Goal: Information Seeking & Learning: Find specific page/section

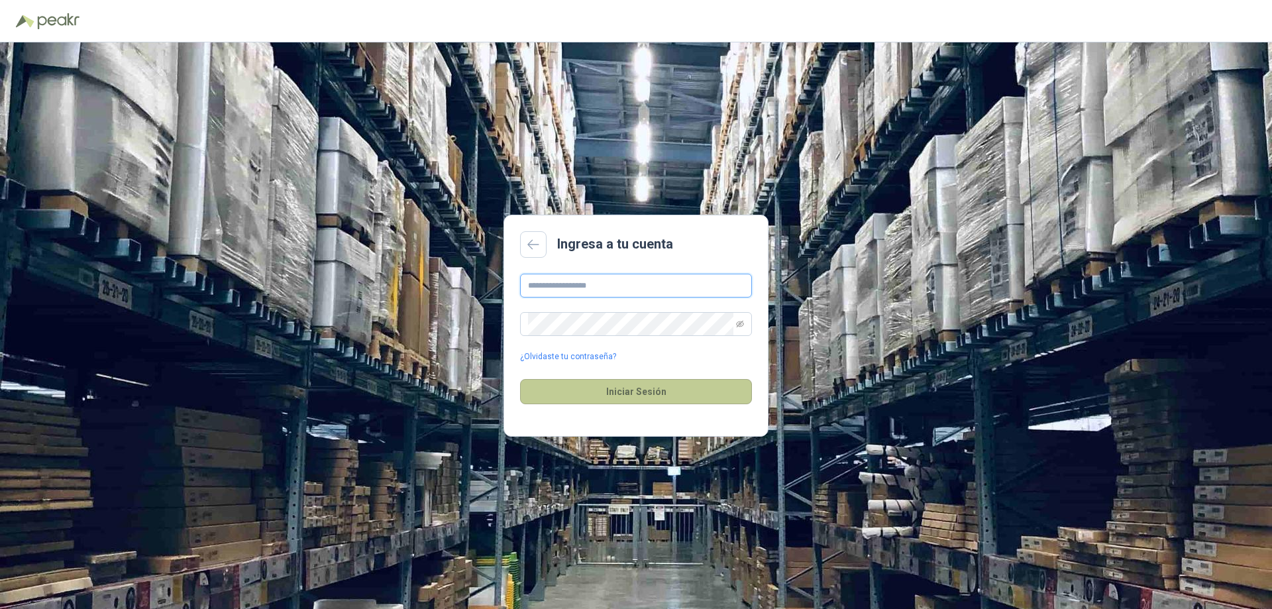
type input "**********"
click at [631, 396] on button "Iniciar Sesión" at bounding box center [636, 391] width 232 height 25
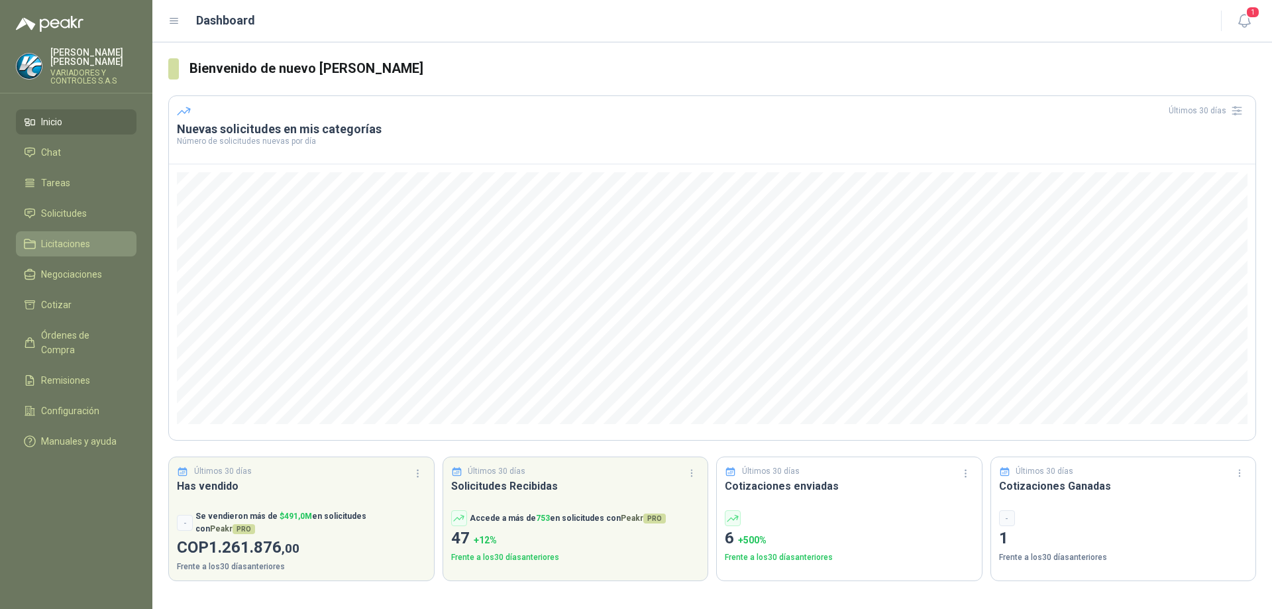
click at [53, 231] on link "Licitaciones" at bounding box center [76, 243] width 121 height 25
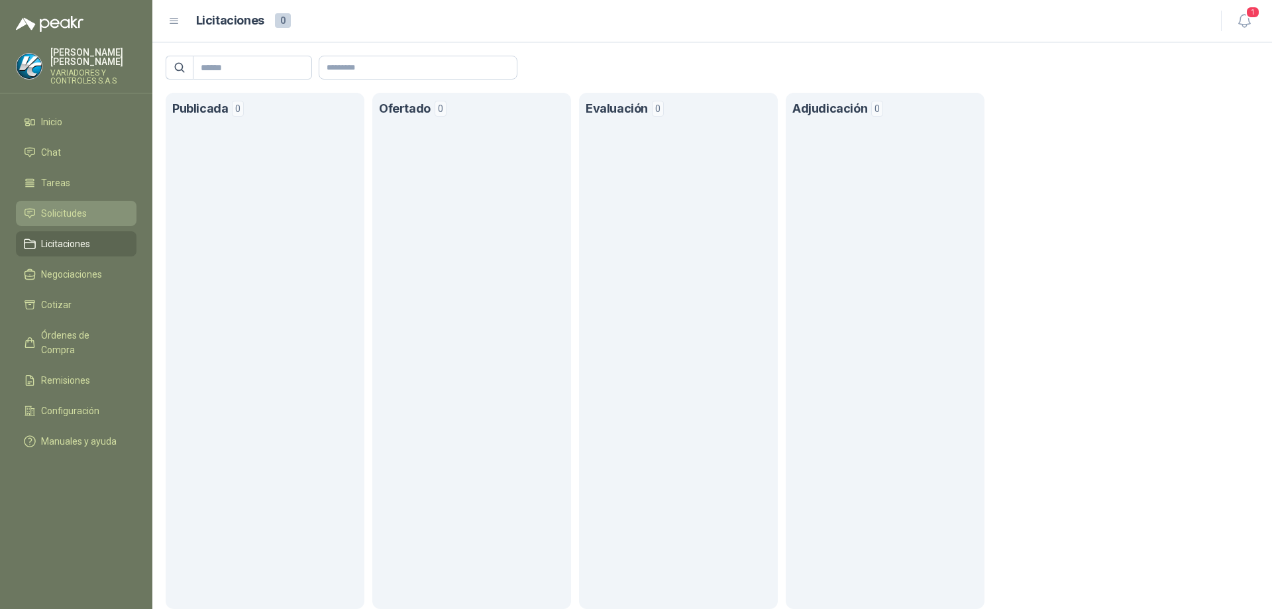
click at [82, 212] on link "Solicitudes" at bounding box center [76, 213] width 121 height 25
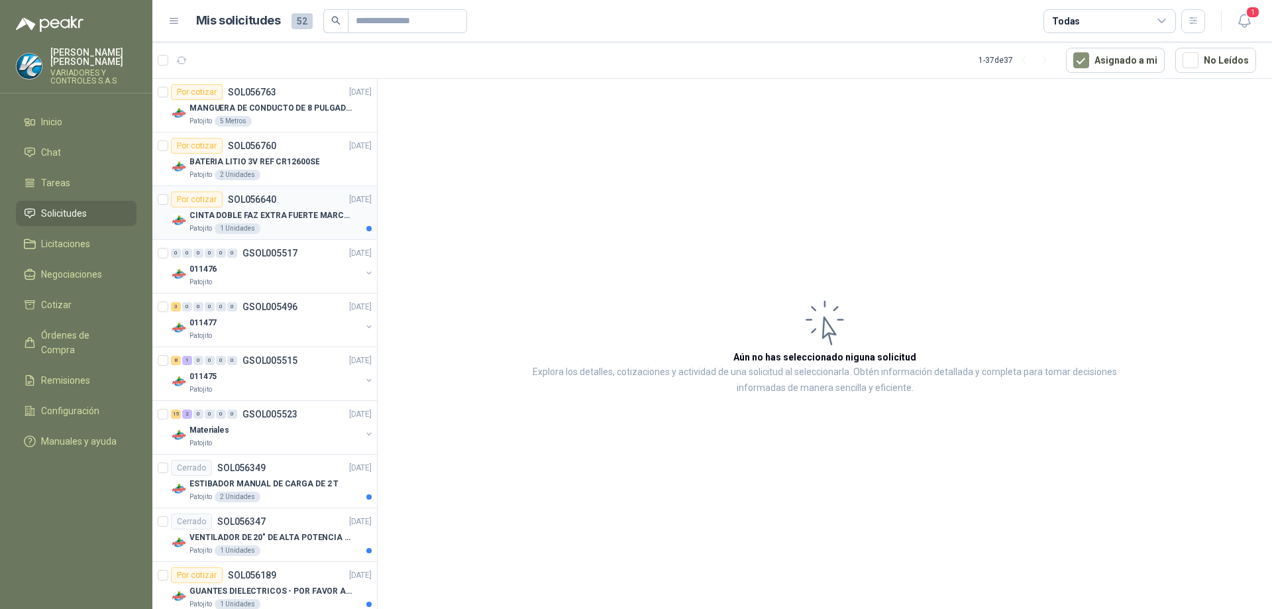
scroll to position [398, 0]
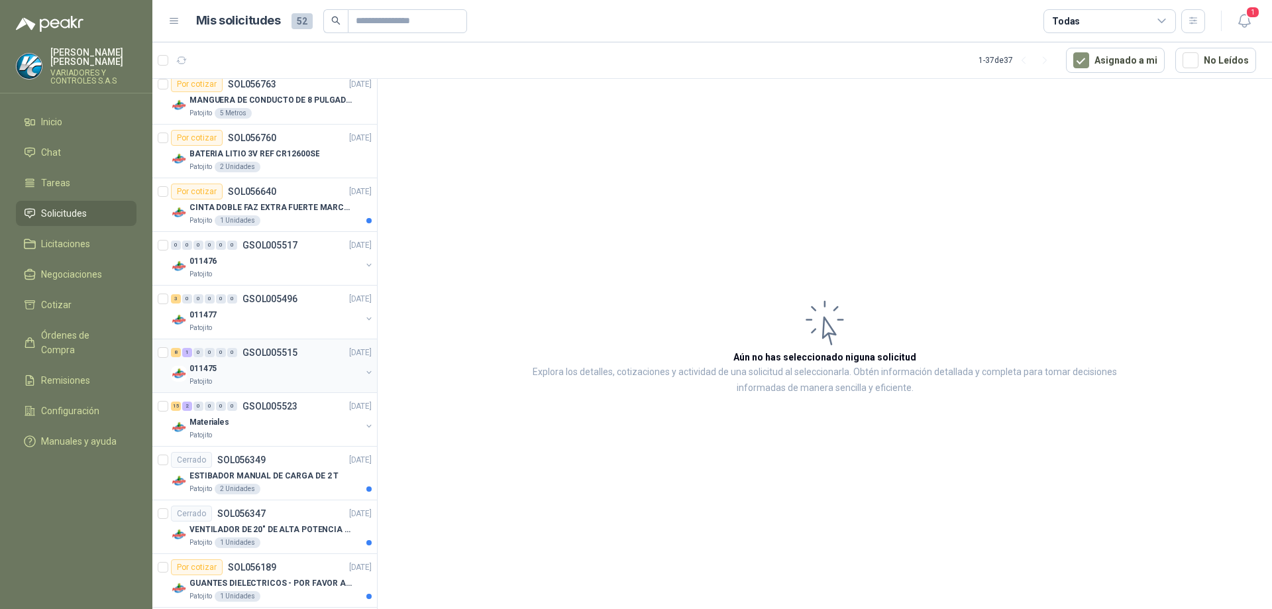
click at [296, 352] on p "GSOL005515" at bounding box center [269, 352] width 55 height 9
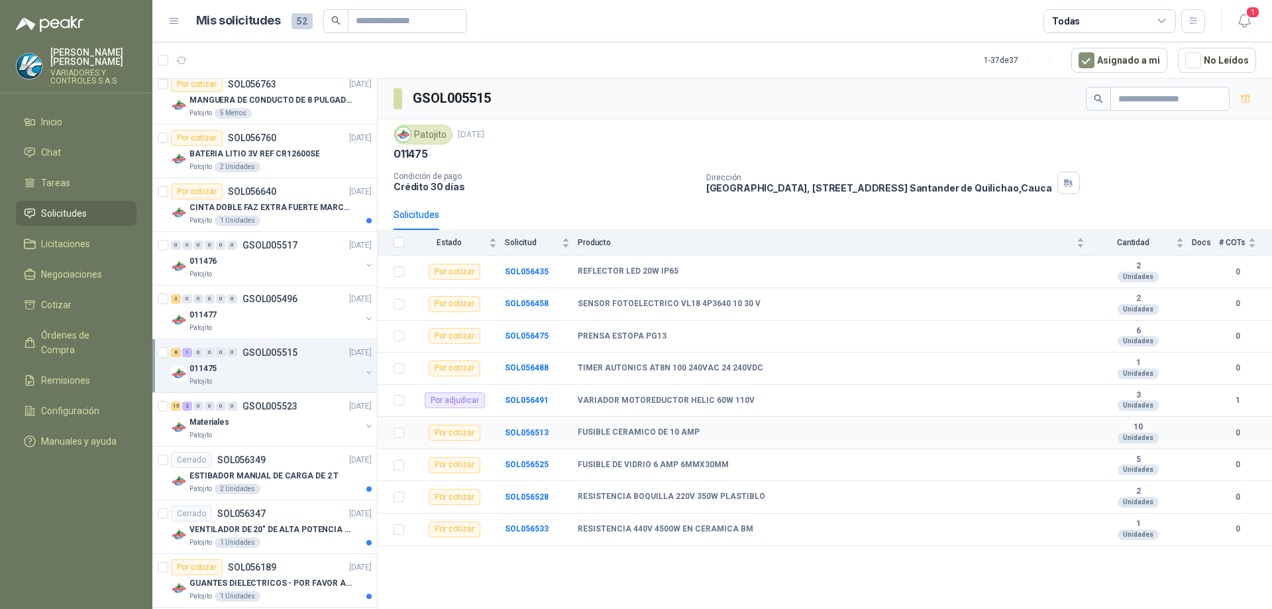
click at [446, 436] on div "Por cotizar" at bounding box center [455, 433] width 52 height 16
click at [514, 436] on b "SOL056513" at bounding box center [527, 432] width 44 height 9
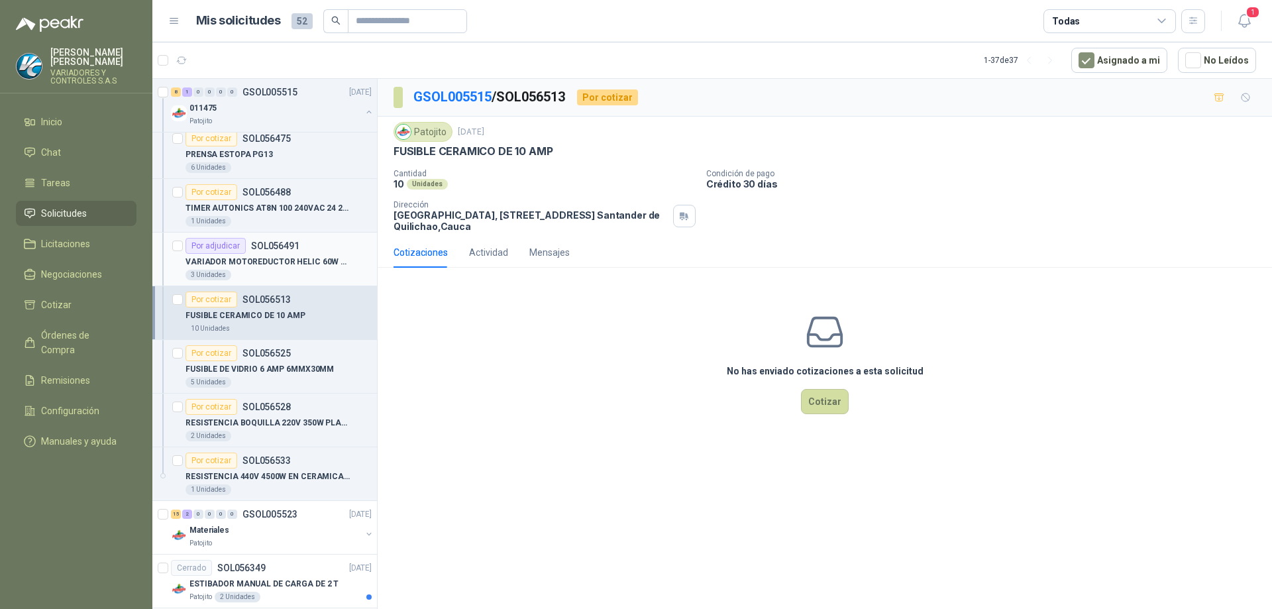
scroll to position [795, 0]
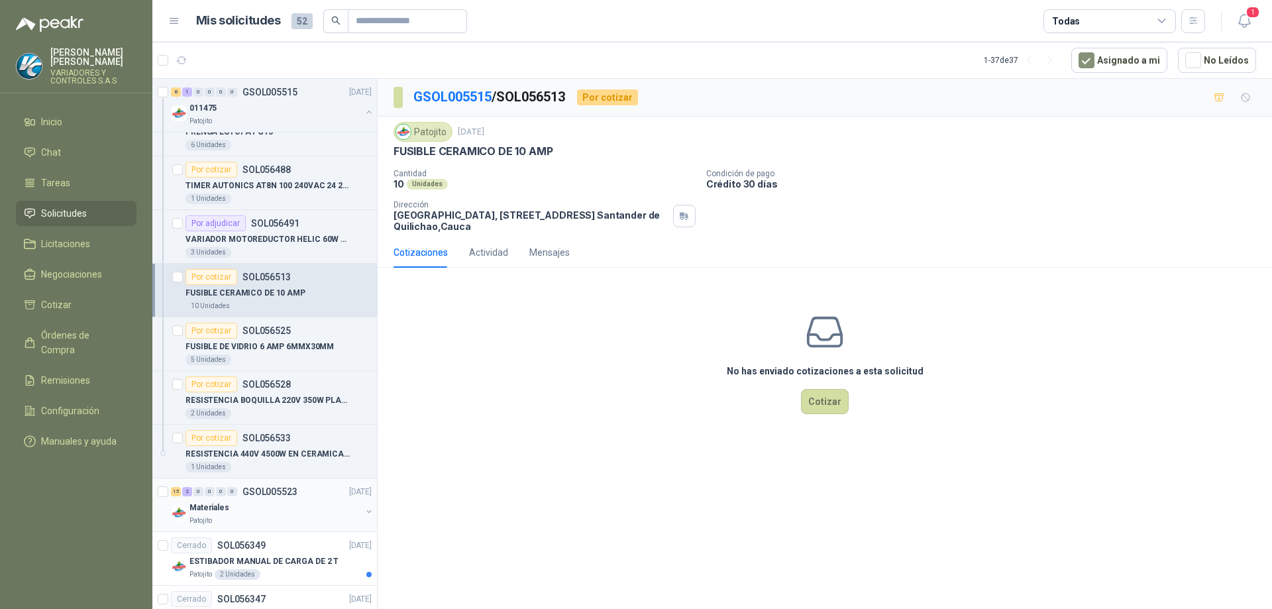
click at [284, 521] on div "Patojito" at bounding box center [275, 520] width 172 height 11
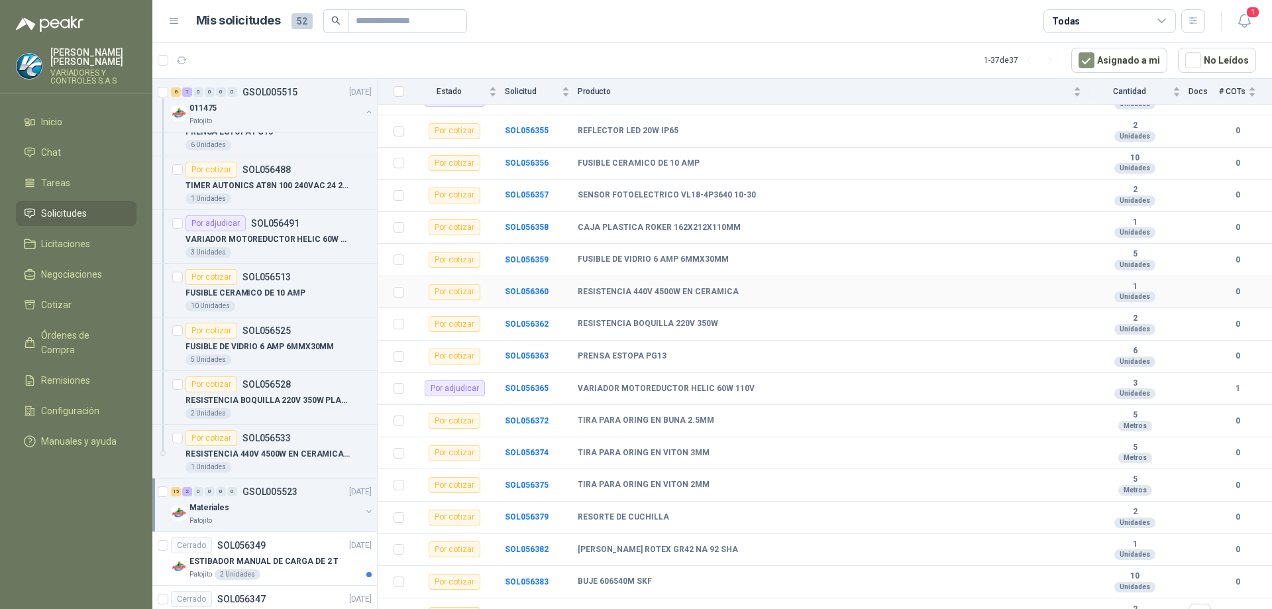
scroll to position [191, 0]
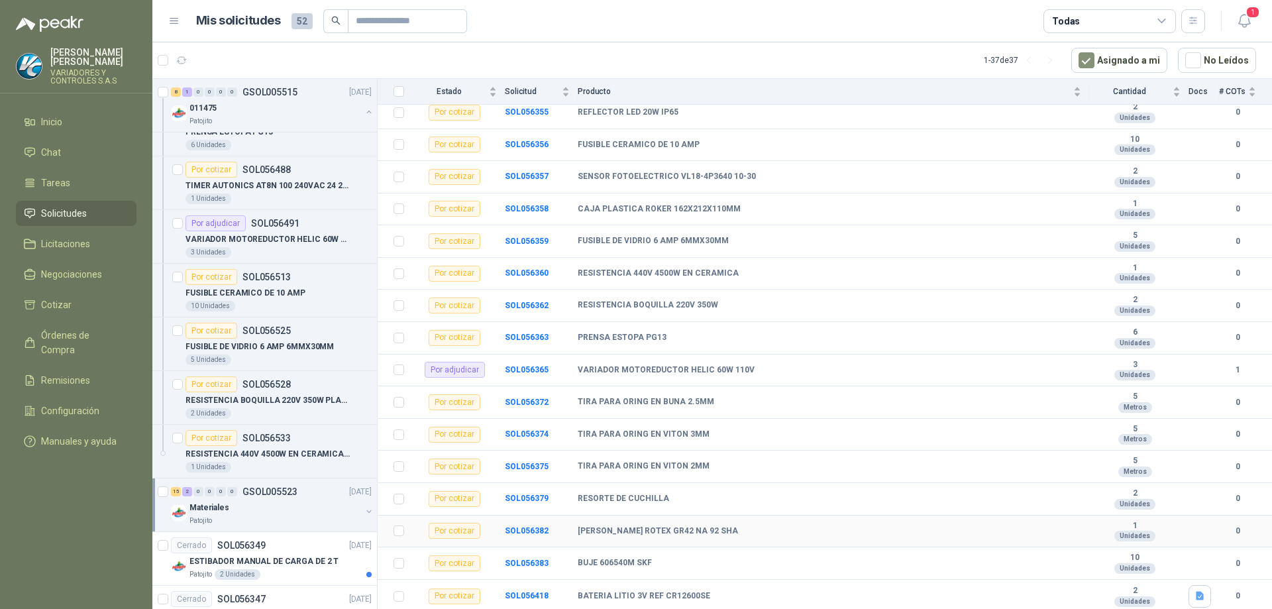
click at [663, 535] on b "[PERSON_NAME] ROTEX GR42 NA 92 SHA" at bounding box center [658, 531] width 160 height 11
click at [464, 561] on div "Por cotizar" at bounding box center [455, 563] width 52 height 16
click at [519, 563] on b "SOL056383" at bounding box center [527, 563] width 44 height 9
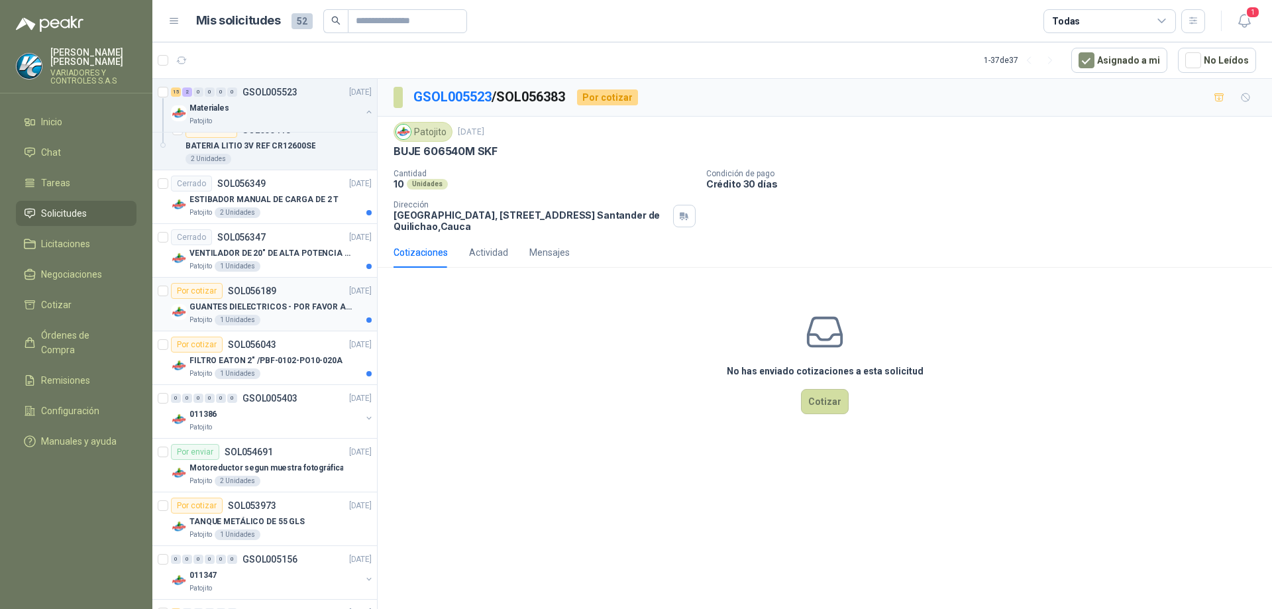
scroll to position [2054, 0]
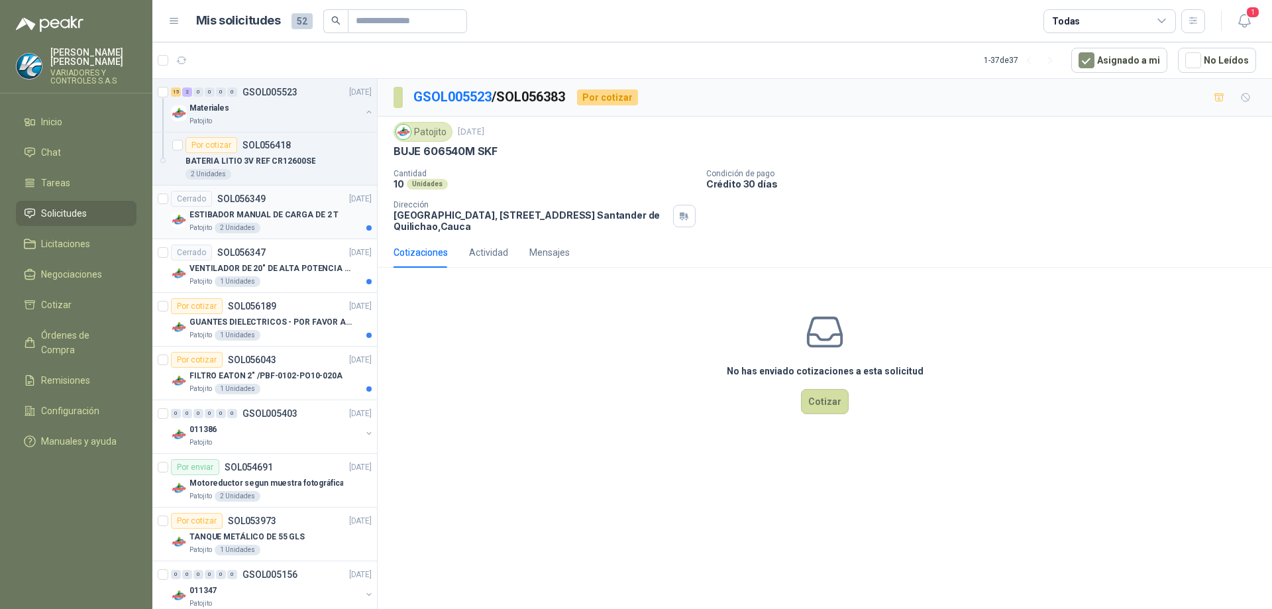
click at [290, 211] on p "ESTIBADOR MANUAL DE CARGA DE 2 T" at bounding box center [263, 215] width 149 height 13
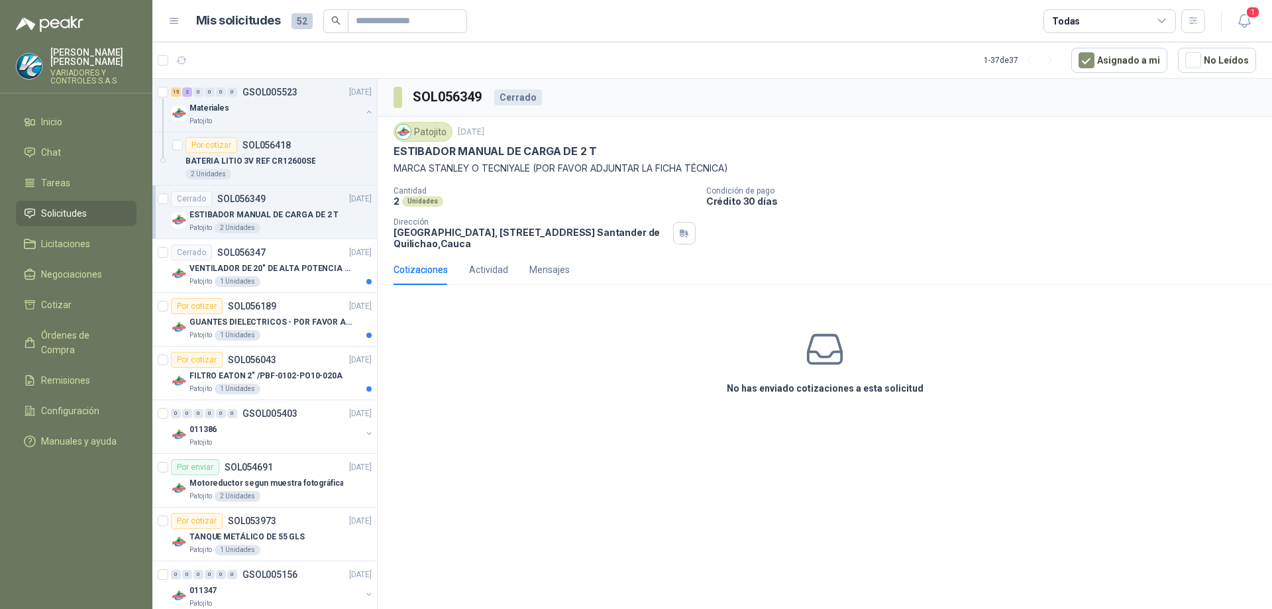
click at [466, 156] on p "ESTIBADOR MANUAL DE CARGA DE 2 T" at bounding box center [495, 151] width 203 height 14
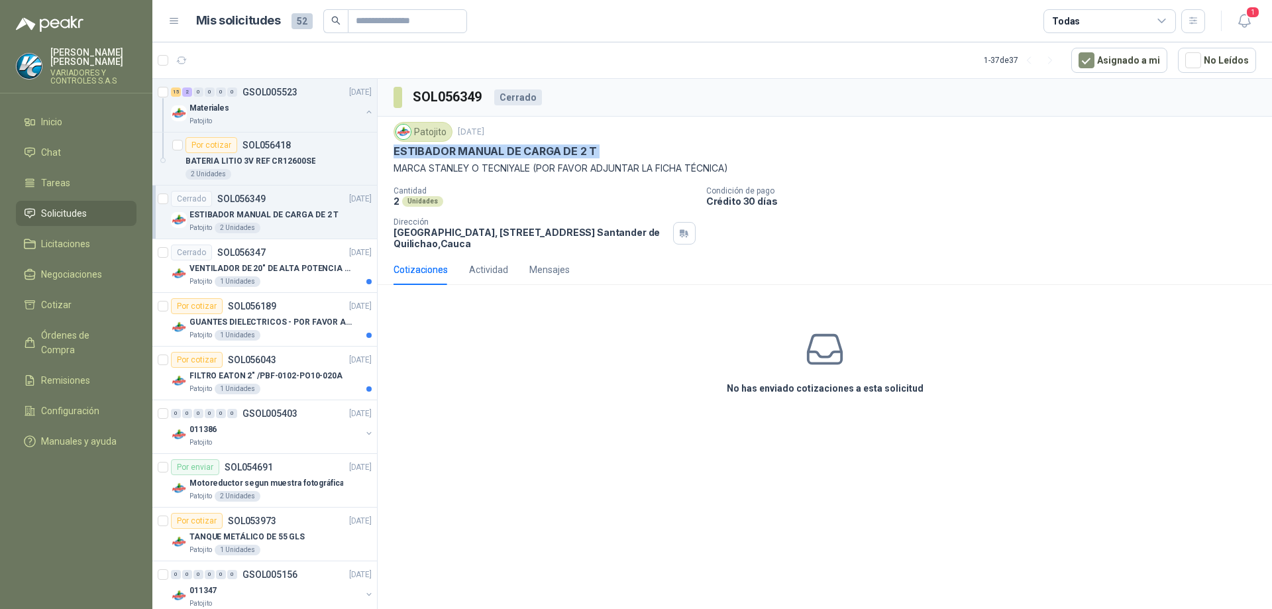
click at [466, 156] on p "ESTIBADOR MANUAL DE CARGA DE 2 T" at bounding box center [495, 151] width 203 height 14
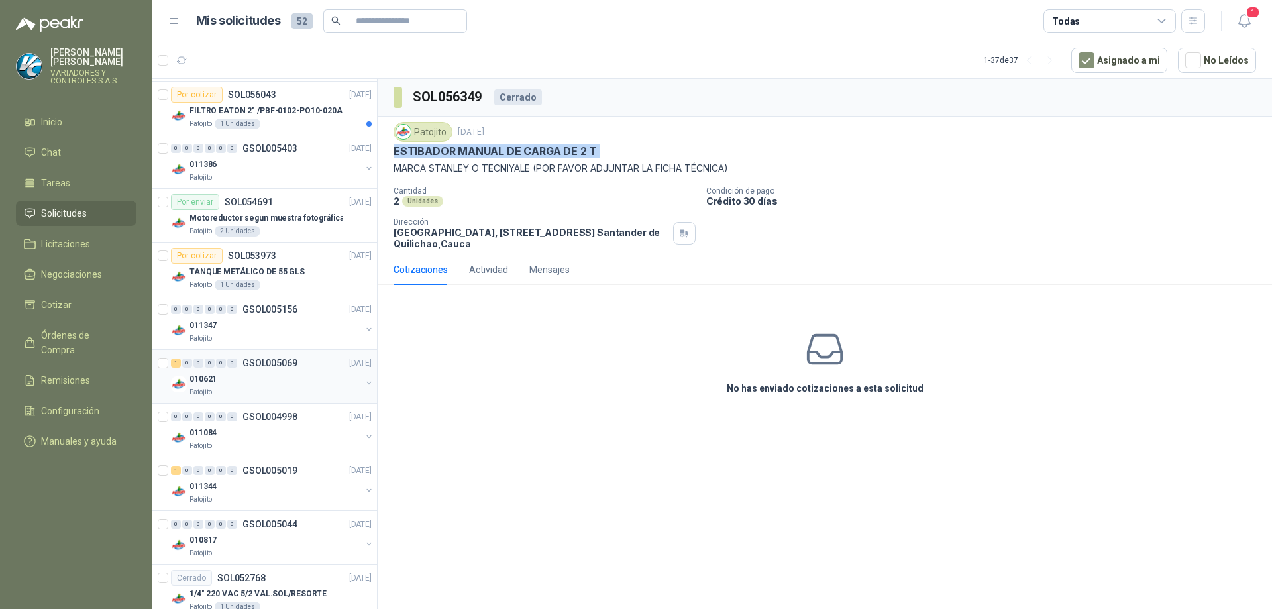
scroll to position [2451, 0]
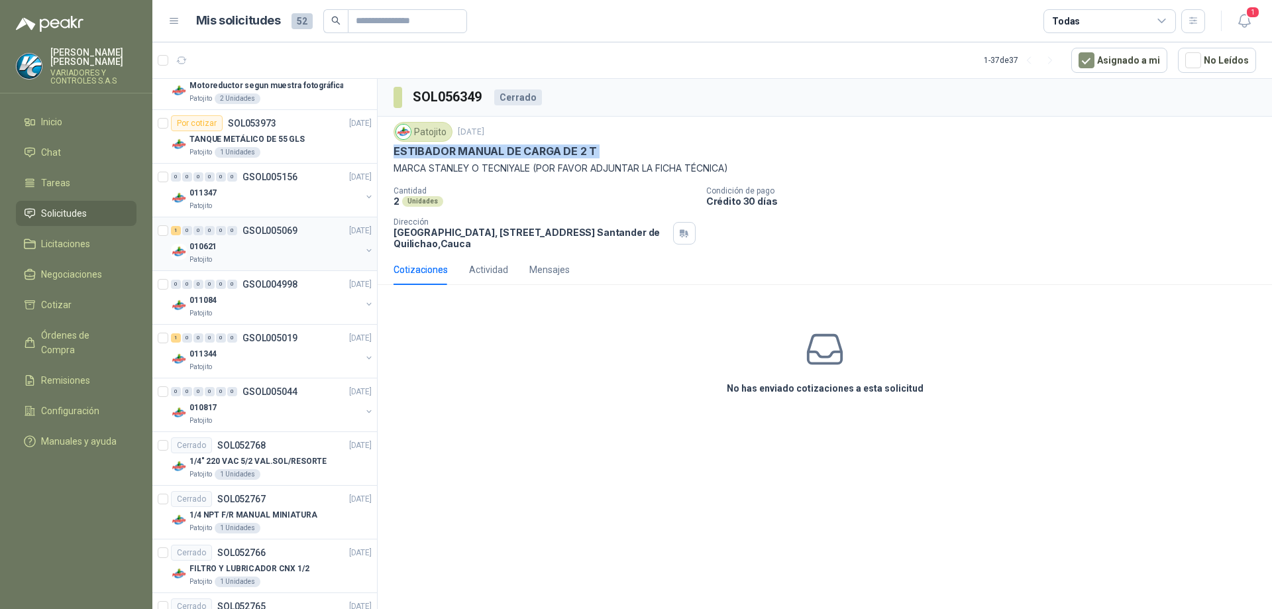
click at [286, 241] on div "010621" at bounding box center [275, 247] width 172 height 16
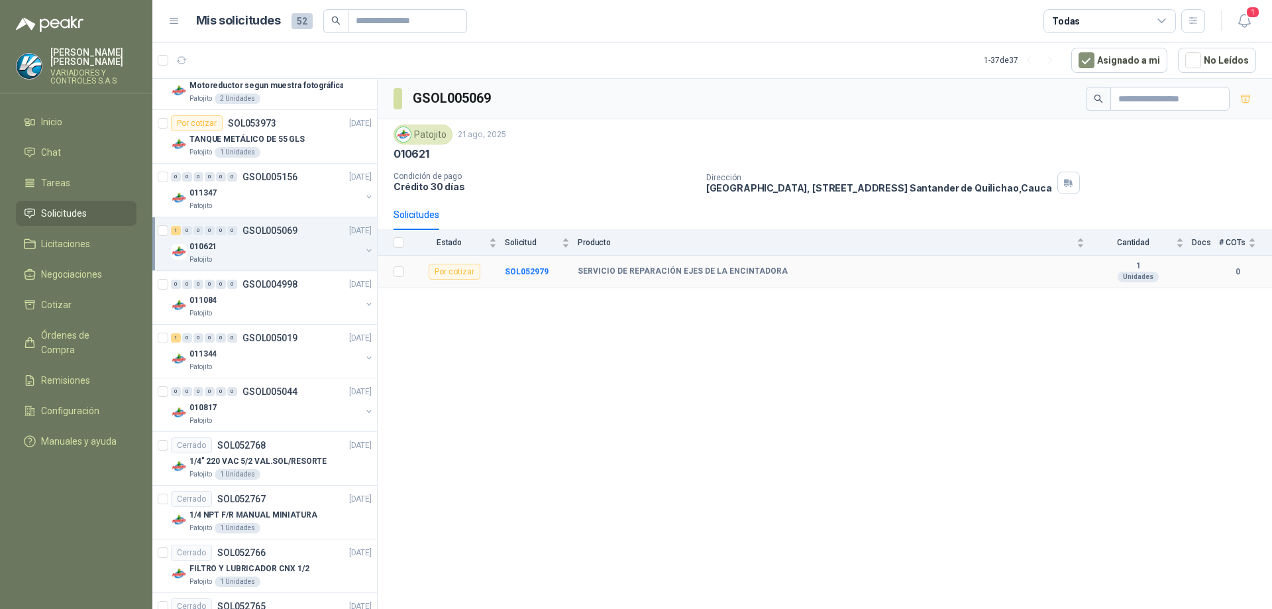
click at [591, 276] on b "SERVICIO DE REPARACIÓN EJES DE LA ENCINTADORA" at bounding box center [683, 271] width 210 height 11
click at [472, 275] on div "Por cotizar" at bounding box center [455, 272] width 52 height 16
click at [517, 272] on b "SOL052979" at bounding box center [527, 271] width 44 height 9
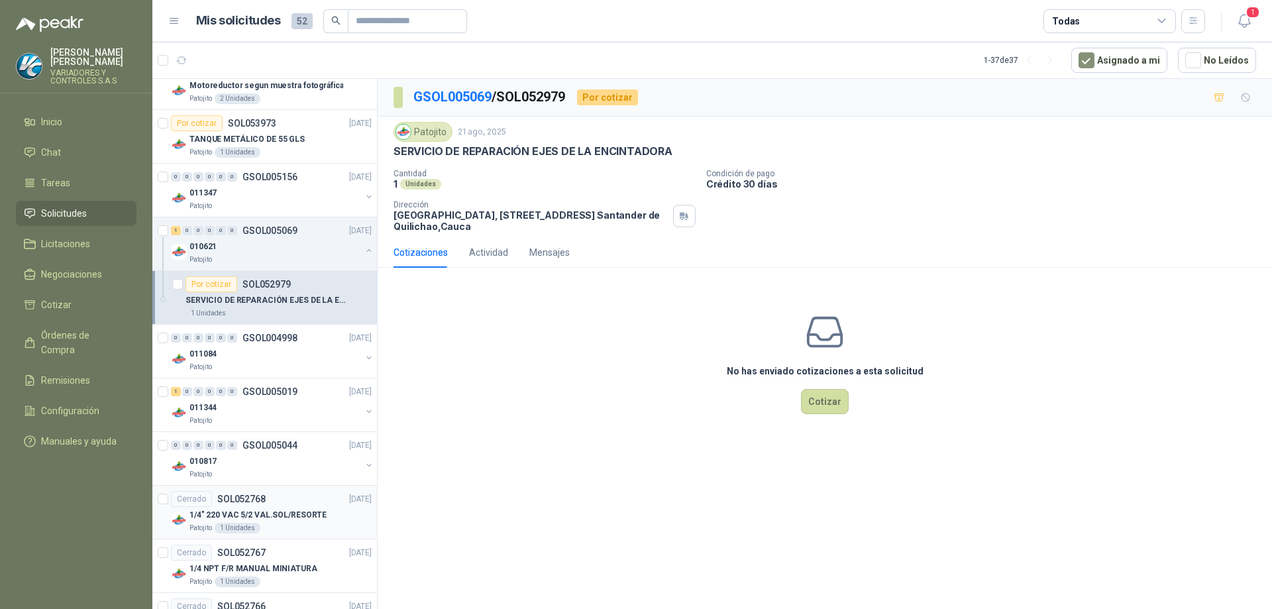
click at [276, 511] on p "1/4" 220 VAC 5/2 VAL.SOL/RESORTE" at bounding box center [257, 515] width 137 height 13
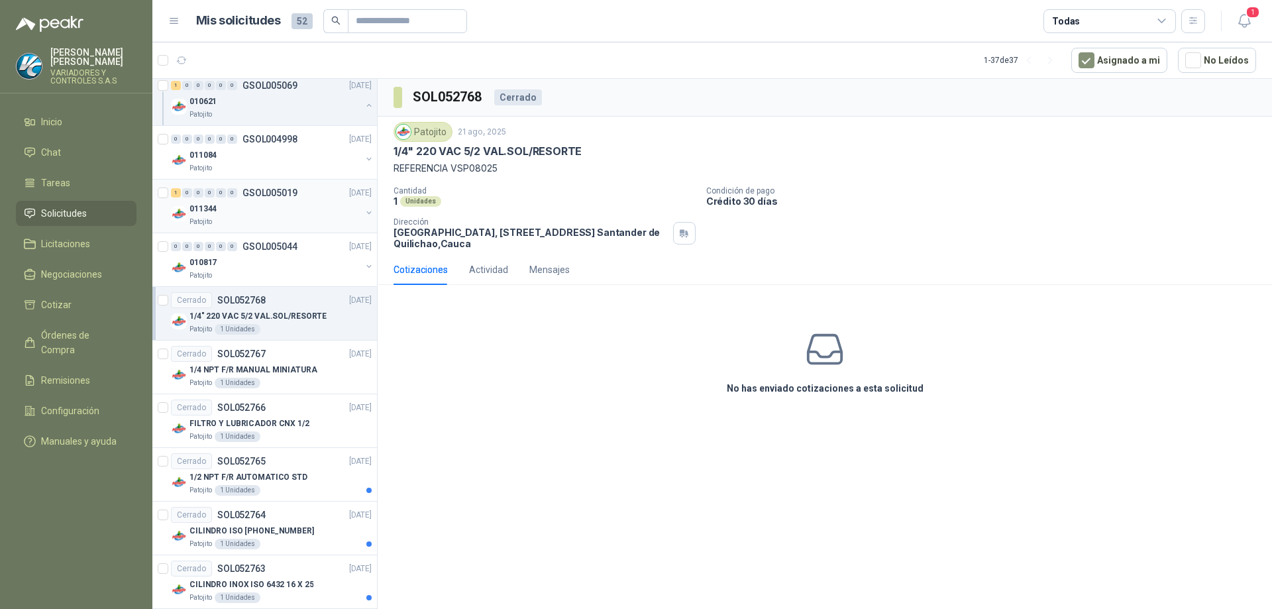
scroll to position [2783, 0]
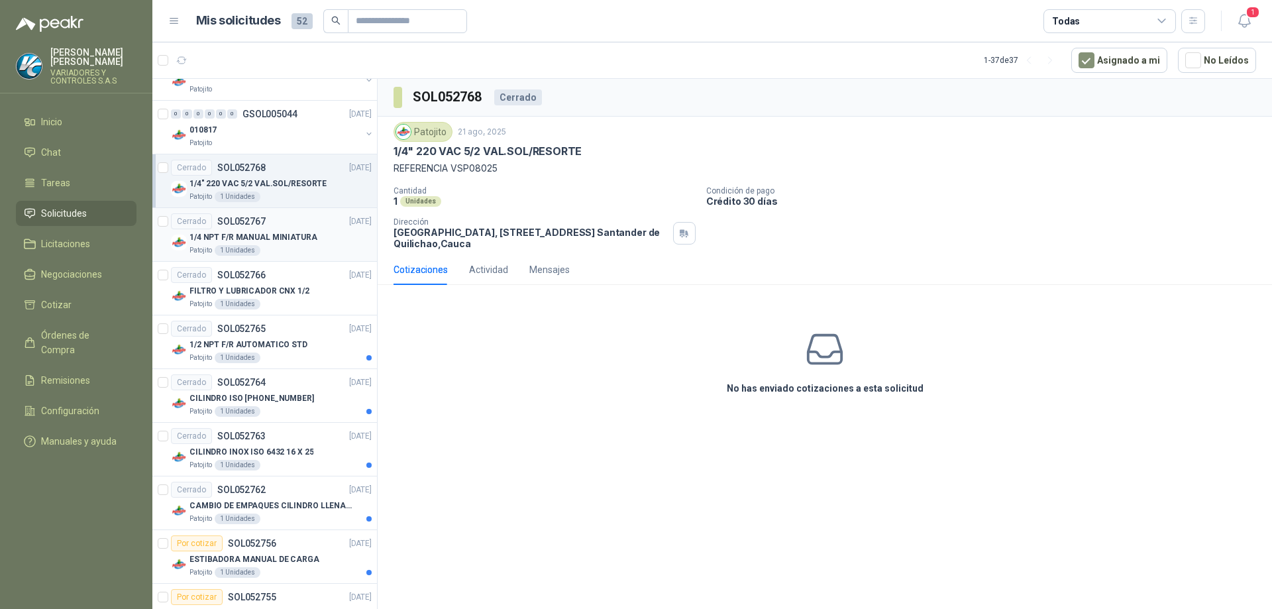
click at [260, 234] on p "1/4 NPT F/R MANUAL MINIATURA" at bounding box center [253, 237] width 128 height 13
click at [284, 324] on div "Cerrado SOL052765 [DATE]" at bounding box center [271, 329] width 201 height 16
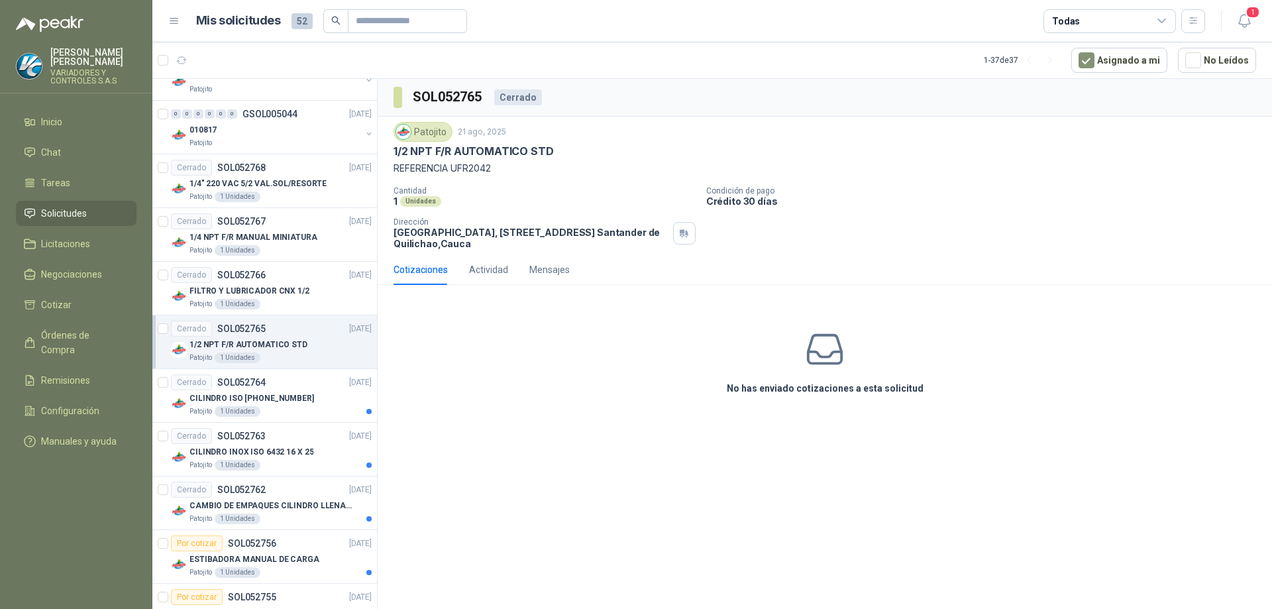
scroll to position [2982, 0]
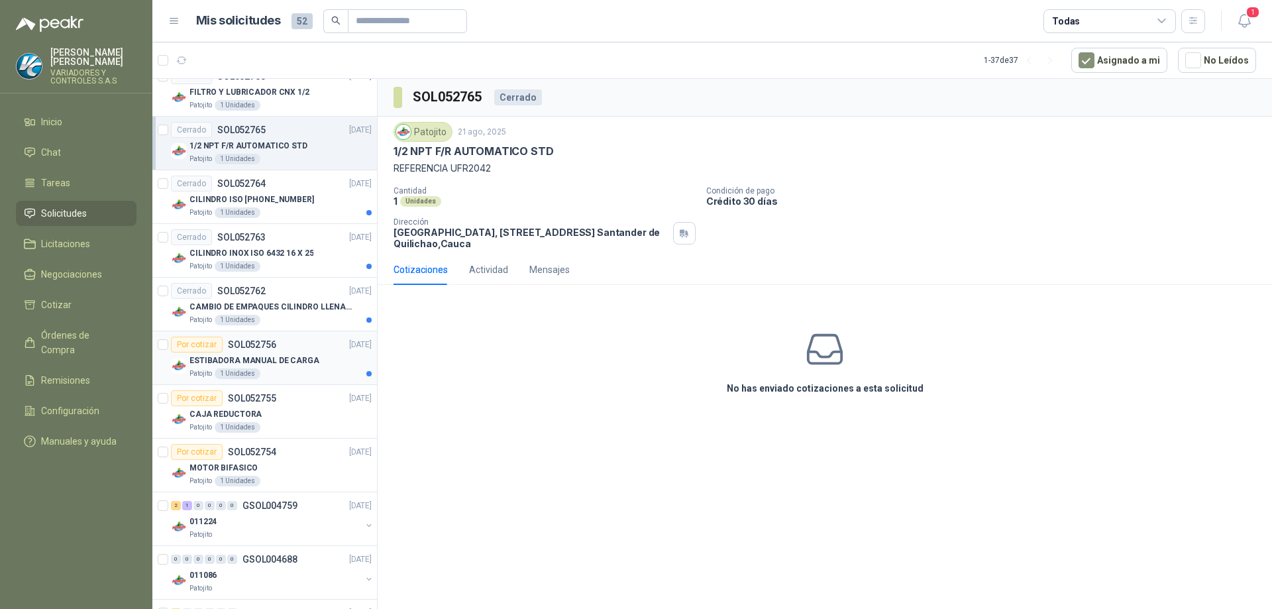
click at [300, 366] on p "ESTIBADORA MANUAL DE CARGA" at bounding box center [254, 360] width 130 height 13
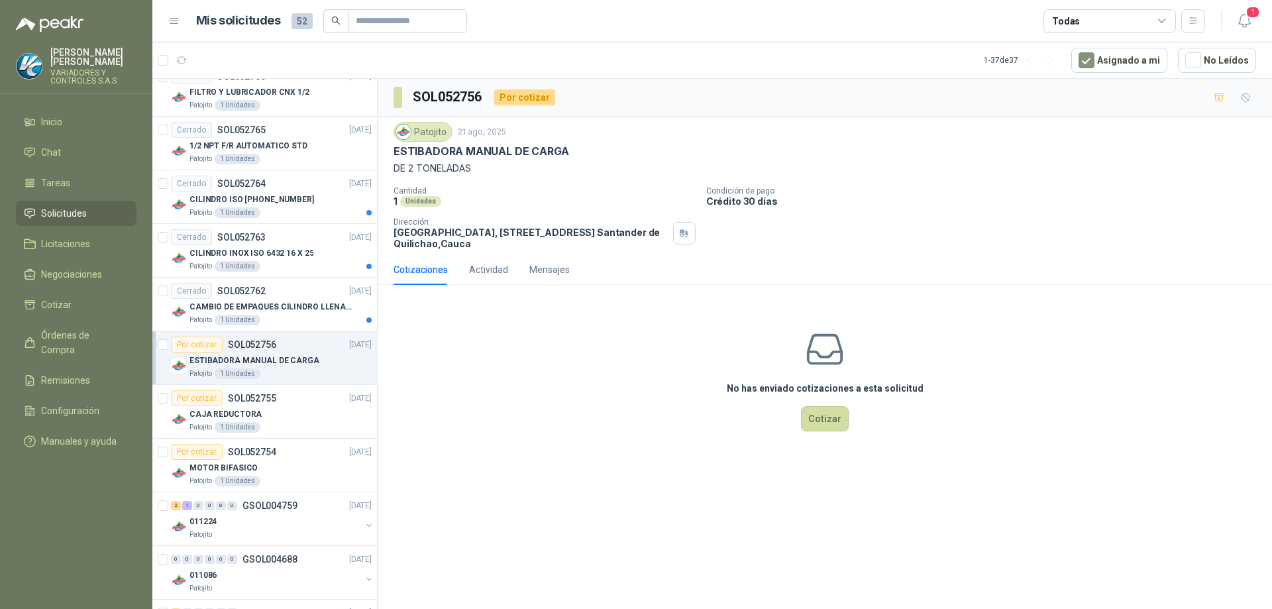
click at [523, 150] on p "ESTIBADORA MANUAL DE CARGA" at bounding box center [481, 151] width 175 height 14
copy p "ESTIBADORA MANUAL DE CARGA"
click at [271, 395] on p "SOL052755" at bounding box center [252, 398] width 48 height 9
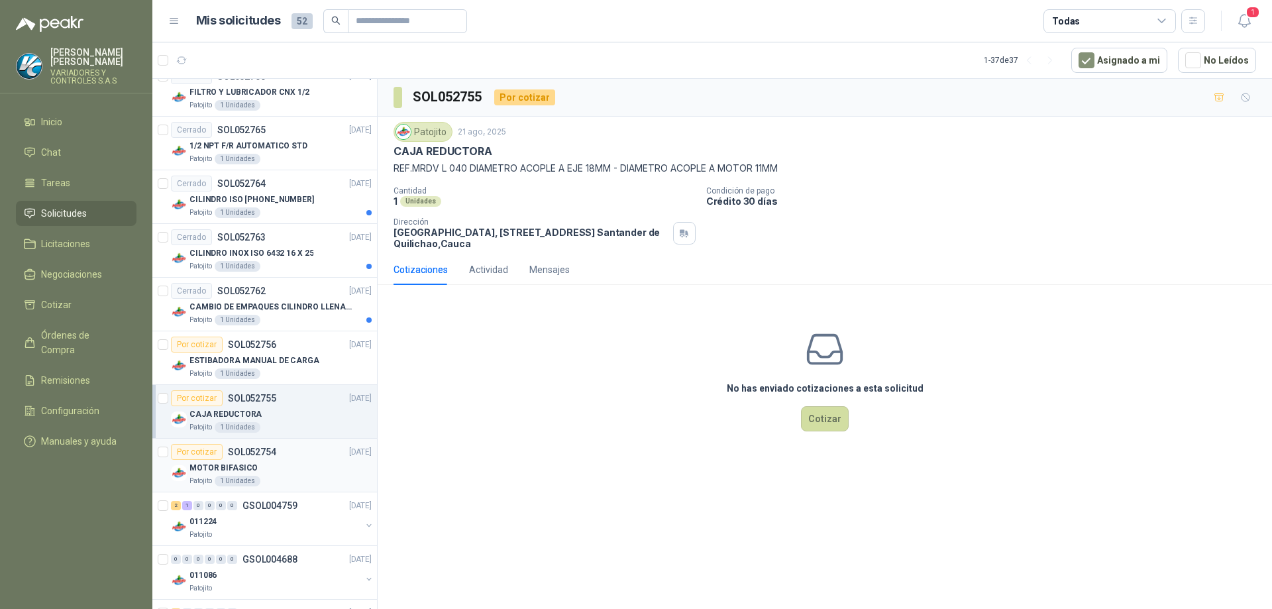
click at [219, 453] on div "Por cotizar" at bounding box center [197, 452] width 52 height 16
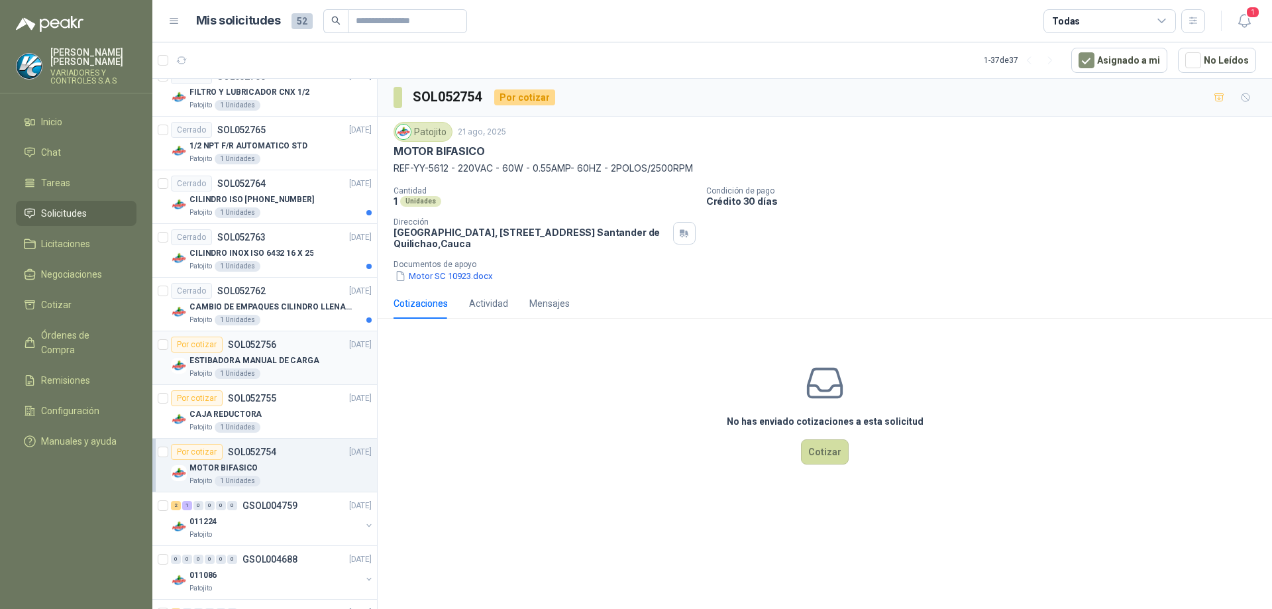
click at [265, 342] on p "SOL052756" at bounding box center [252, 344] width 48 height 9
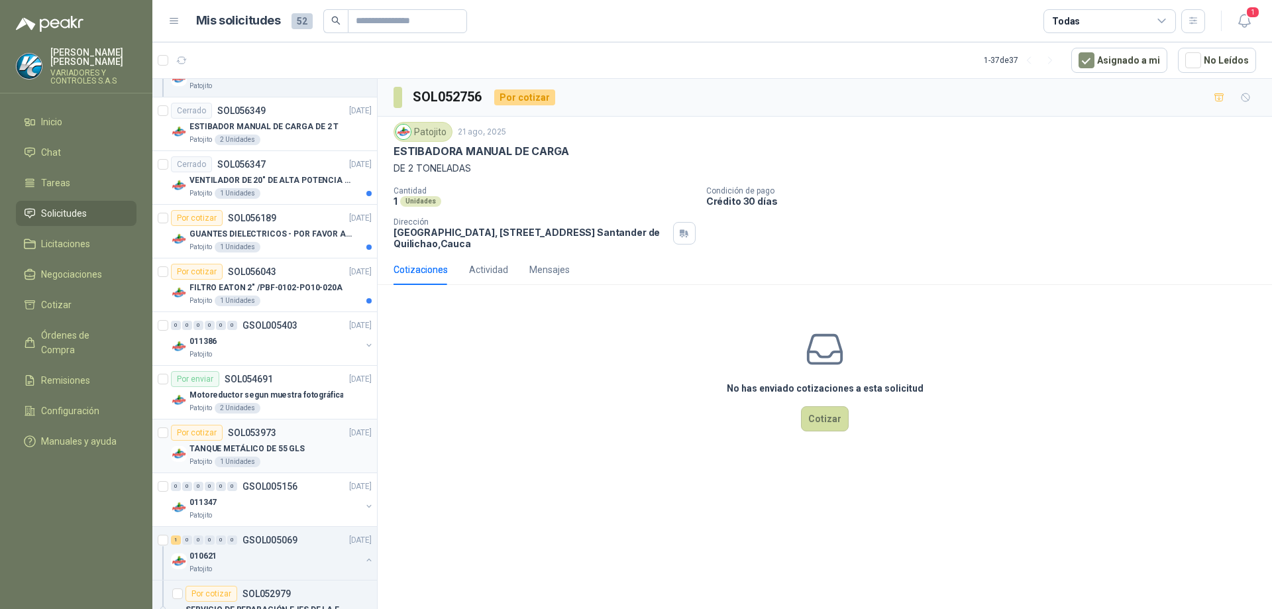
scroll to position [2120, 0]
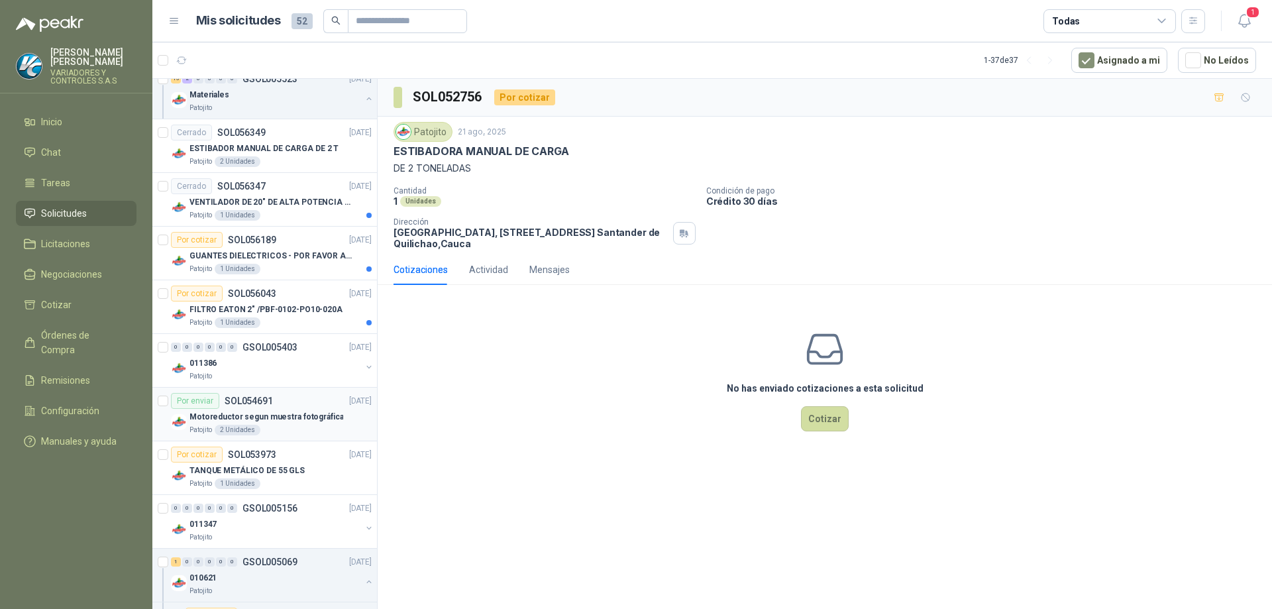
click at [291, 420] on p "Motoreductor segun muestra fotográfica" at bounding box center [266, 417] width 154 height 13
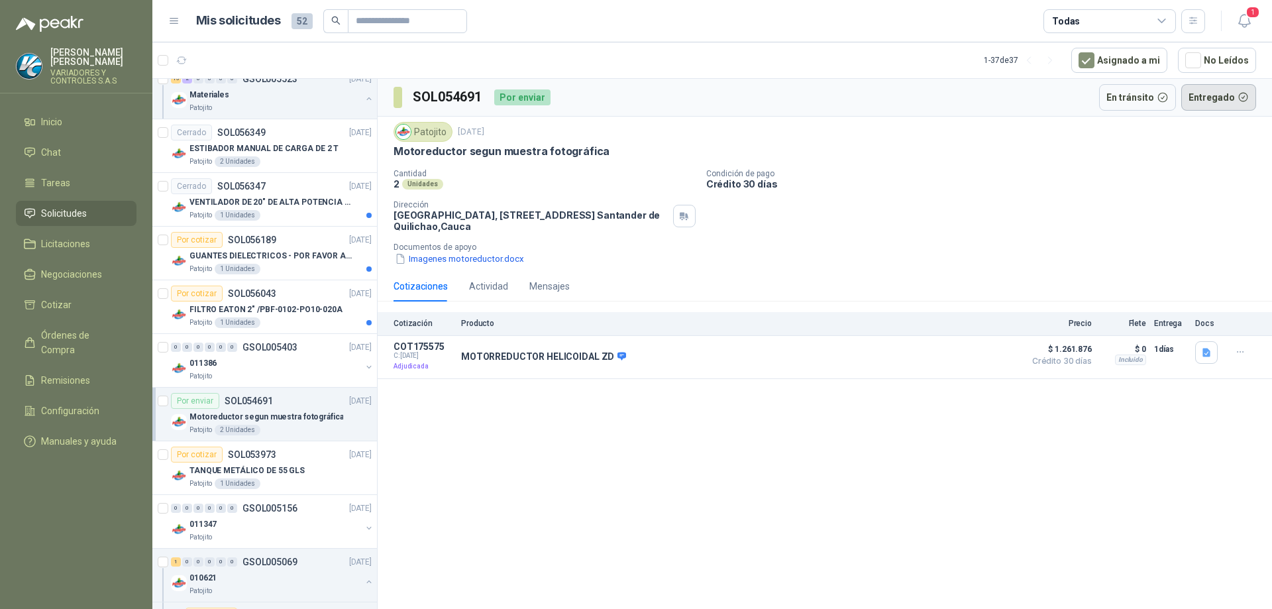
click at [1187, 98] on button "Entregado" at bounding box center [1219, 97] width 76 height 27
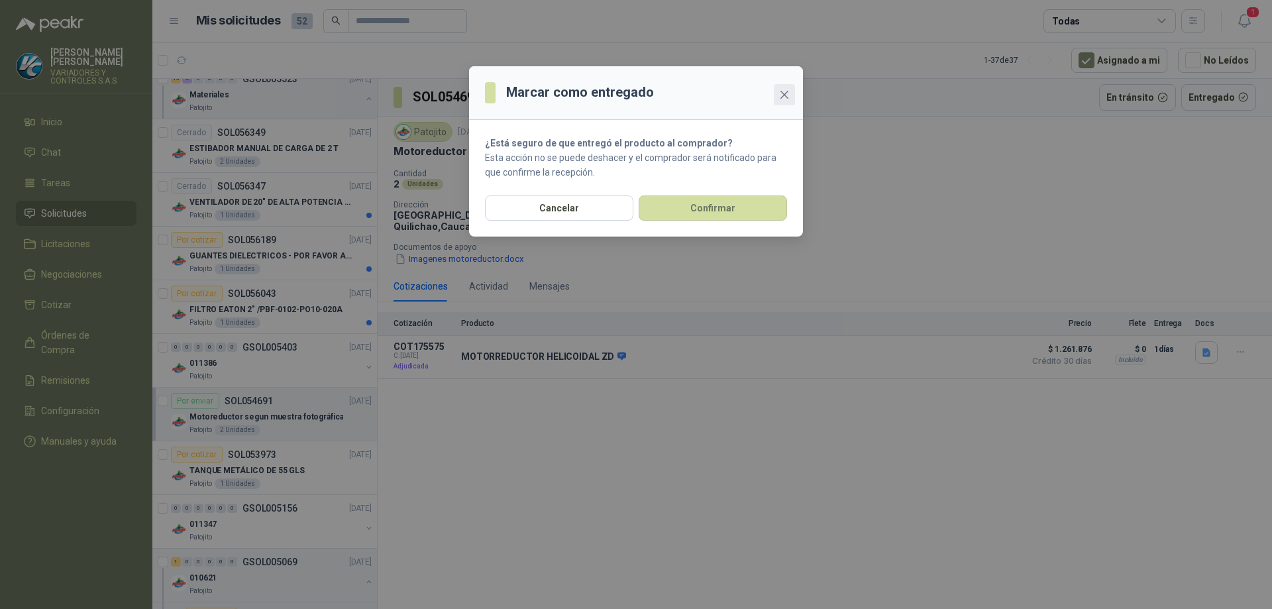
click at [779, 91] on span "Close" at bounding box center [784, 94] width 21 height 11
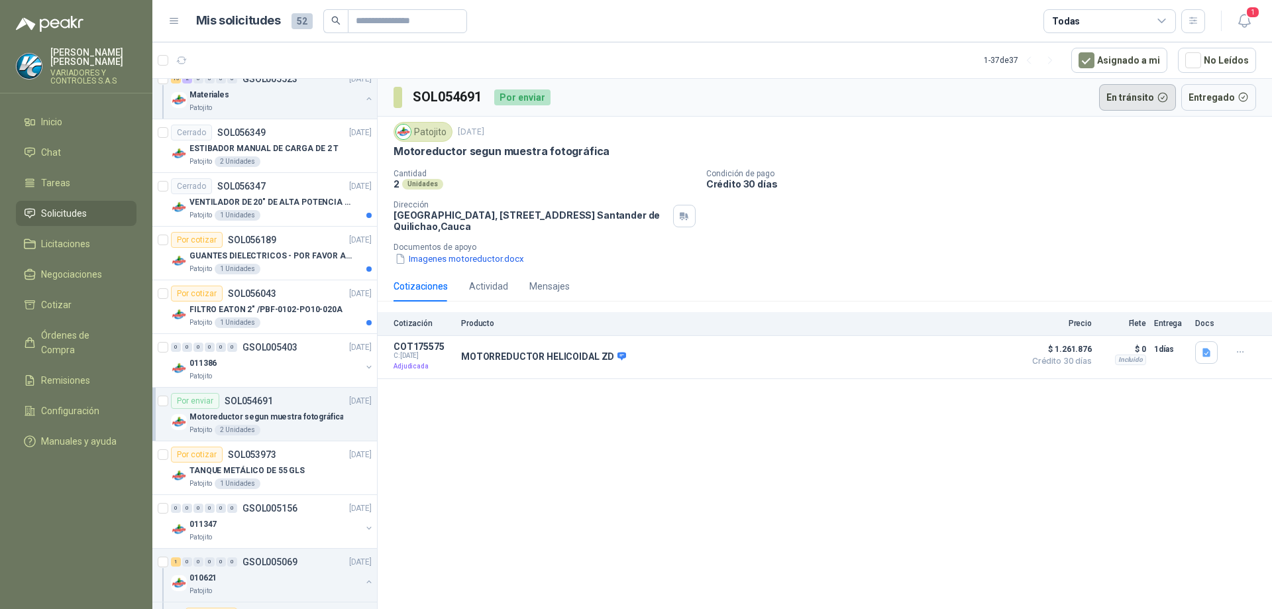
click at [1120, 105] on button "En tránsito" at bounding box center [1137, 97] width 77 height 27
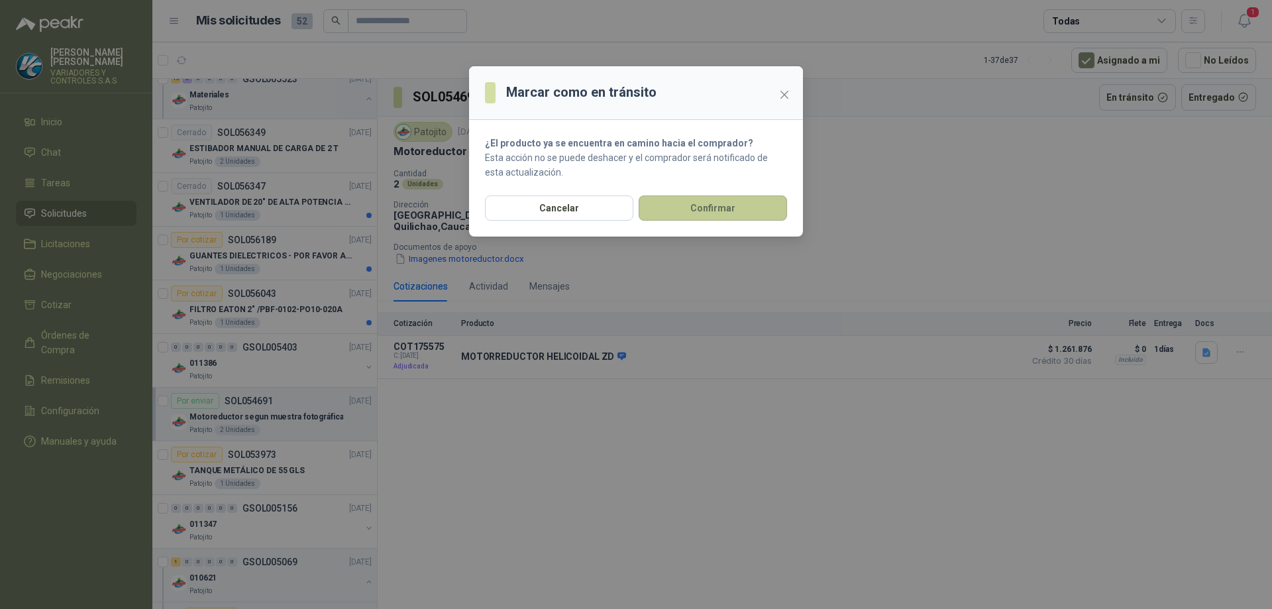
click at [715, 215] on button "Confirmar" at bounding box center [713, 207] width 148 height 25
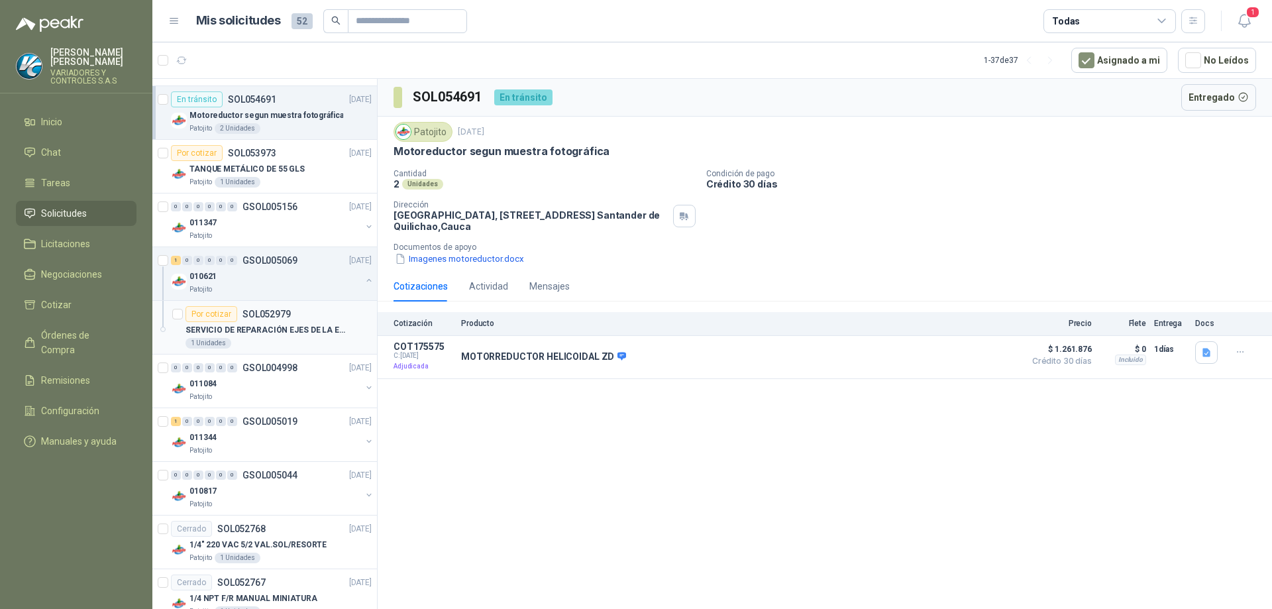
scroll to position [2451, 0]
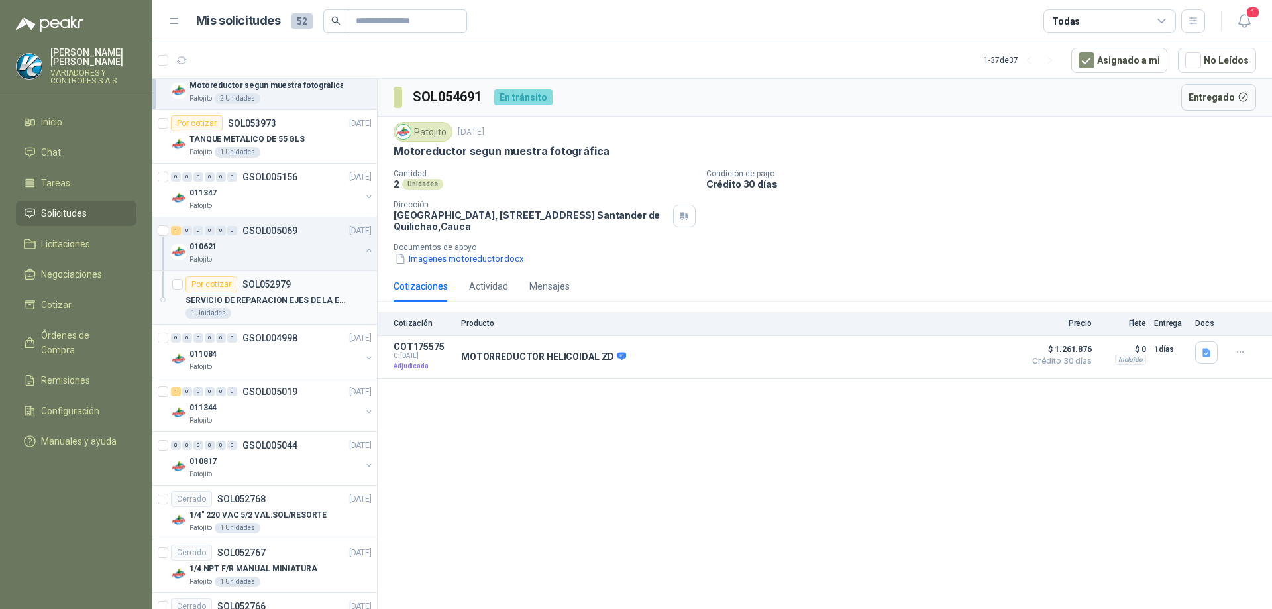
click at [286, 311] on div "1 Unidades" at bounding box center [279, 313] width 186 height 11
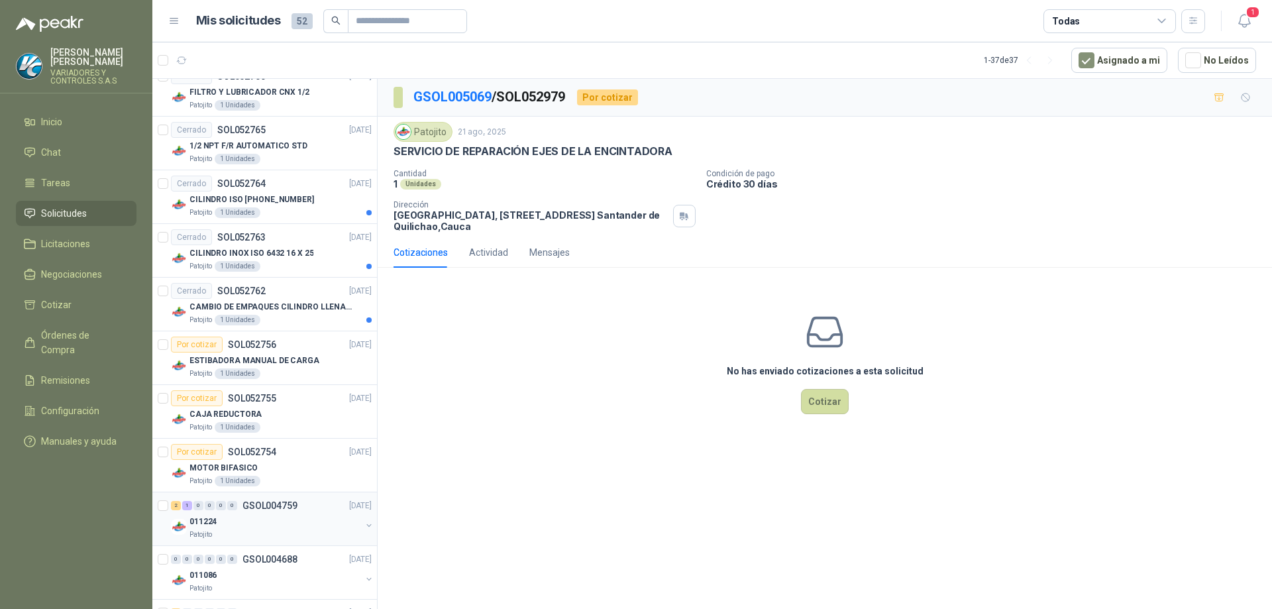
scroll to position [3040, 0]
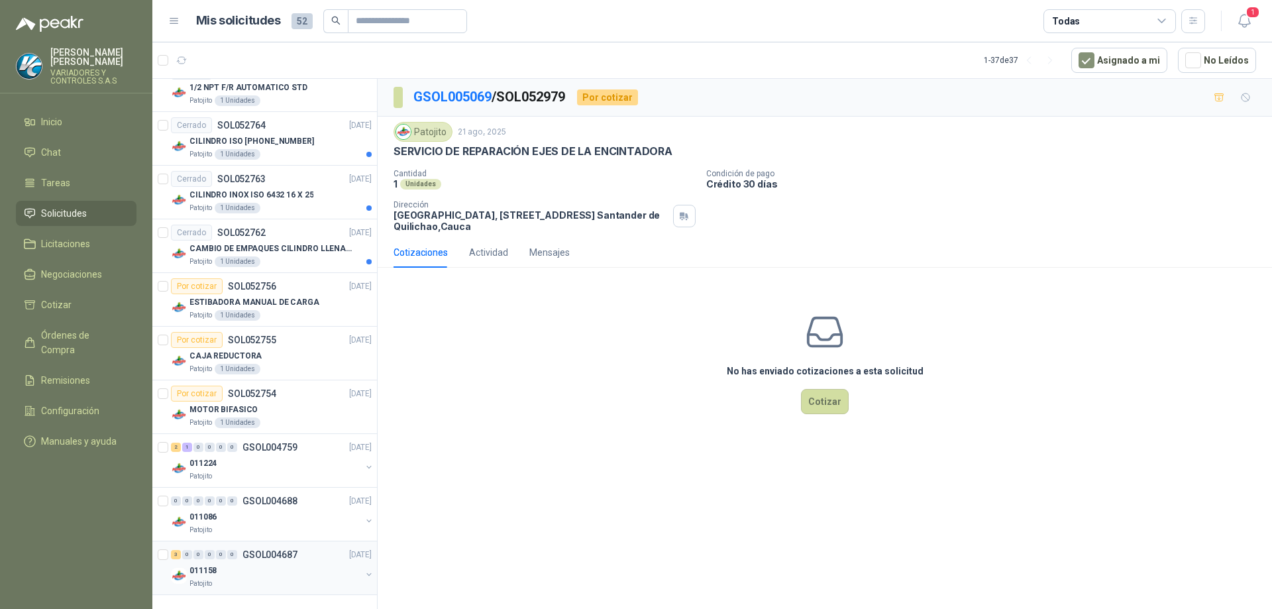
click at [282, 586] on div "Patojito" at bounding box center [275, 583] width 172 height 11
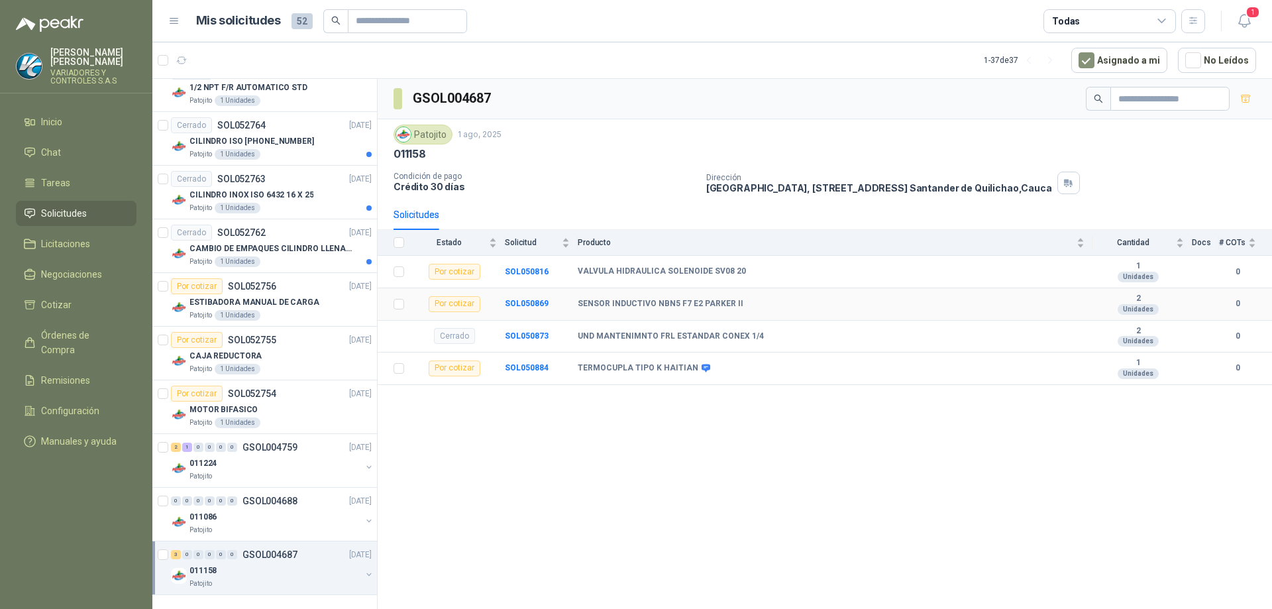
click at [718, 299] on b "SENSOR INDUCTIVO NBN5 F7 E2 PARKER II" at bounding box center [661, 304] width 166 height 11
click at [446, 305] on div "Por cotizar" at bounding box center [455, 304] width 52 height 16
click at [517, 301] on b "SOL050869" at bounding box center [527, 303] width 44 height 9
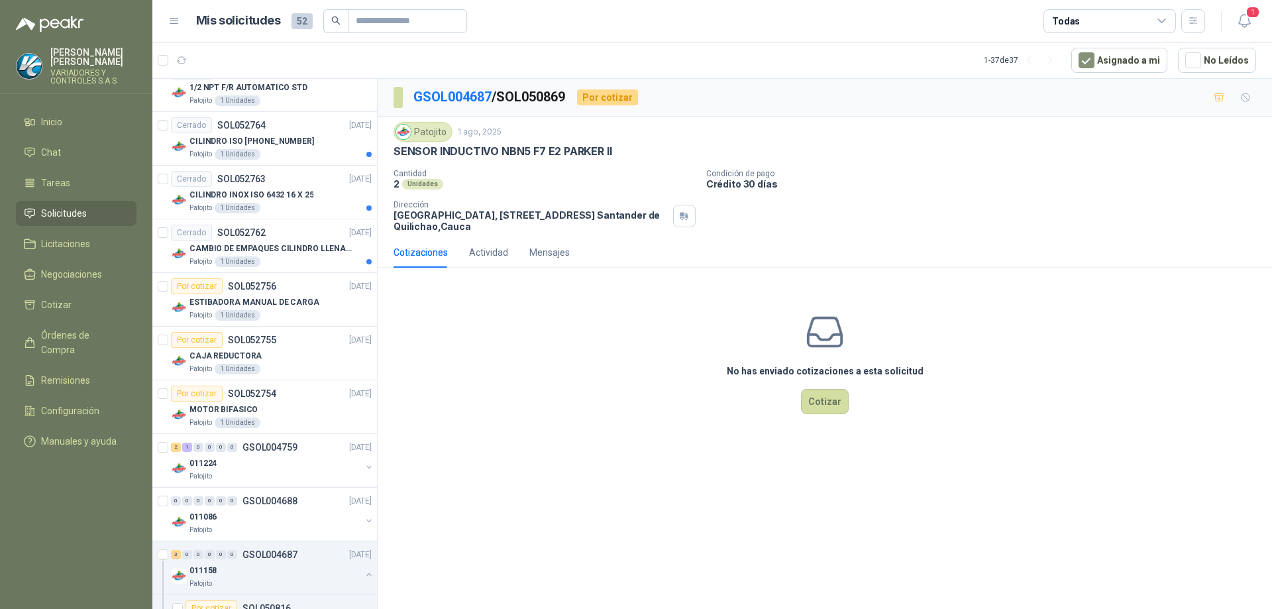
click at [500, 148] on p "SENSOR INDUCTIVO NBN5 F7 E2 PARKER II" at bounding box center [503, 151] width 218 height 14
copy p "SENSOR INDUCTIVO NBN5 F7 E2 PARKER II"
